Goal: Use online tool/utility: Use online tool/utility

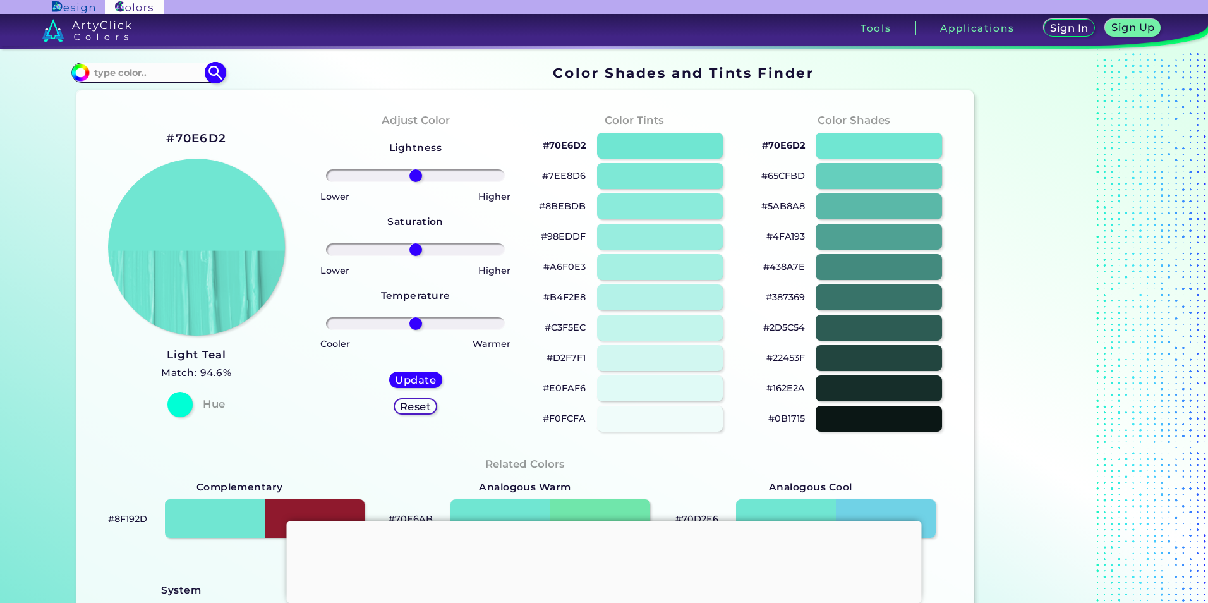
click at [157, 71] on input at bounding box center [147, 72] width 117 height 17
type input "8DD6C1"
type input "#000000"
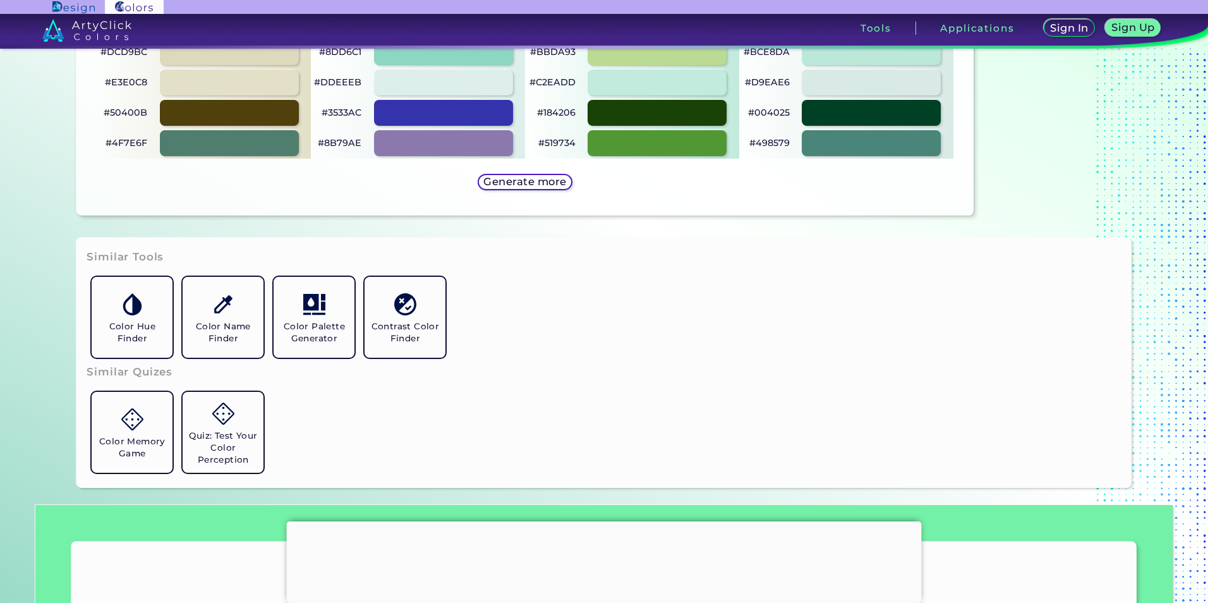
scroll to position [779, 0]
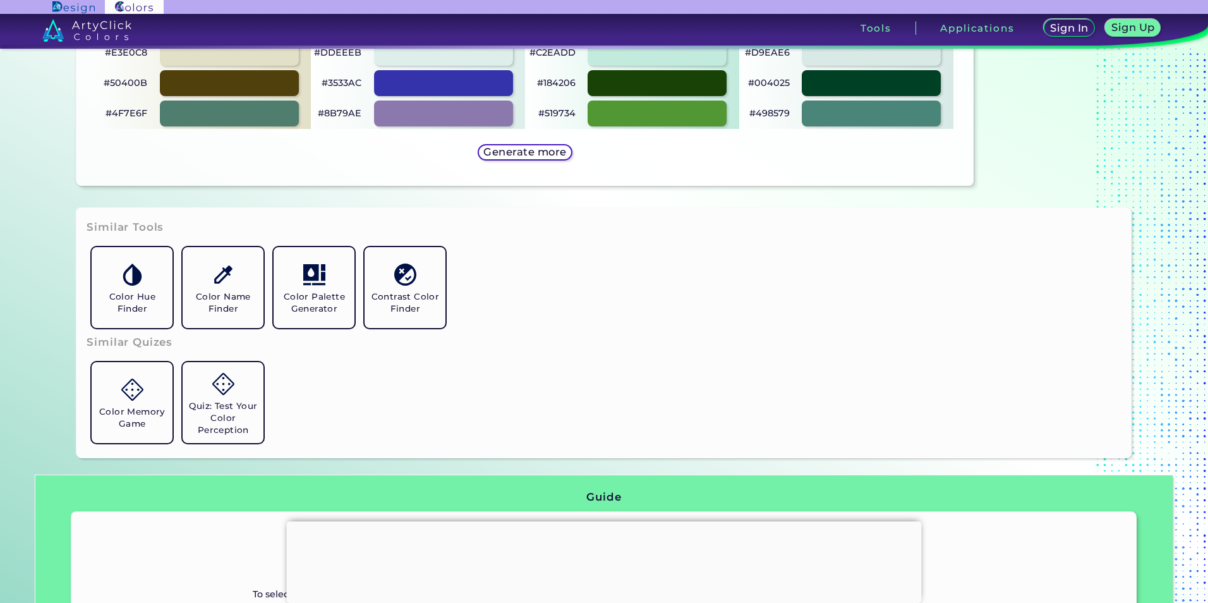
click at [505, 148] on h5 "Generate more" at bounding box center [525, 151] width 76 height 9
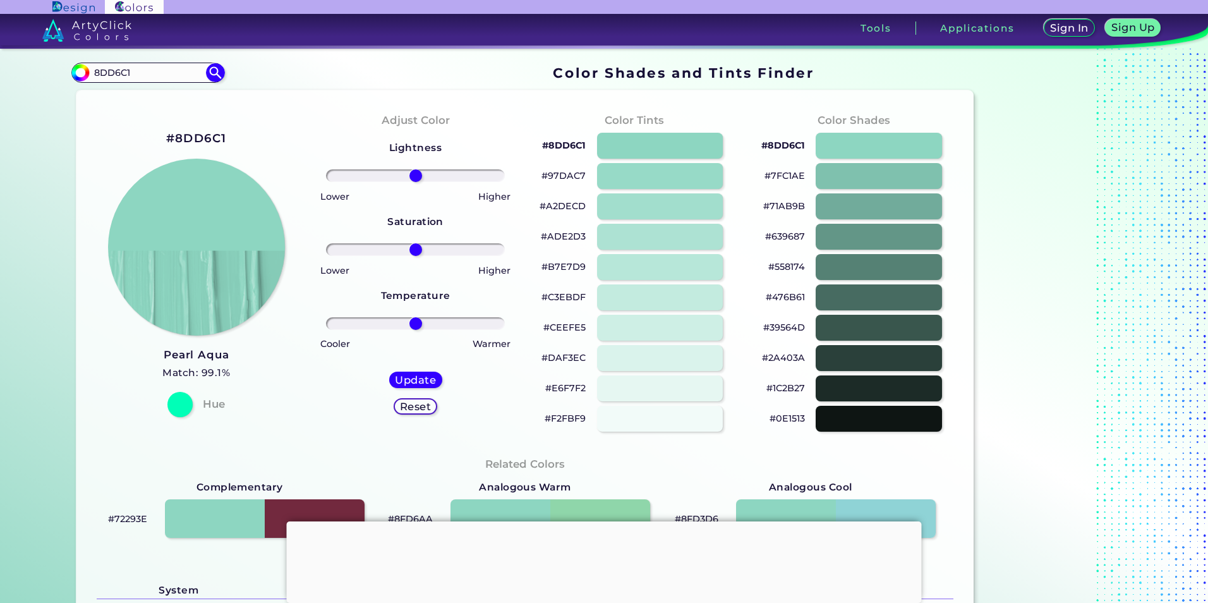
drag, startPoint x: 160, startPoint y: 74, endPoint x: -3, endPoint y: 70, distance: 162.4
click at [0, 70] on html "Sign In Sign Up My Profile My Details Color Palettes Sign Out Tools Application…" at bounding box center [604, 350] width 1208 height 700
type input "349075"
type input "#000000"
